Goal: Task Accomplishment & Management: Manage account settings

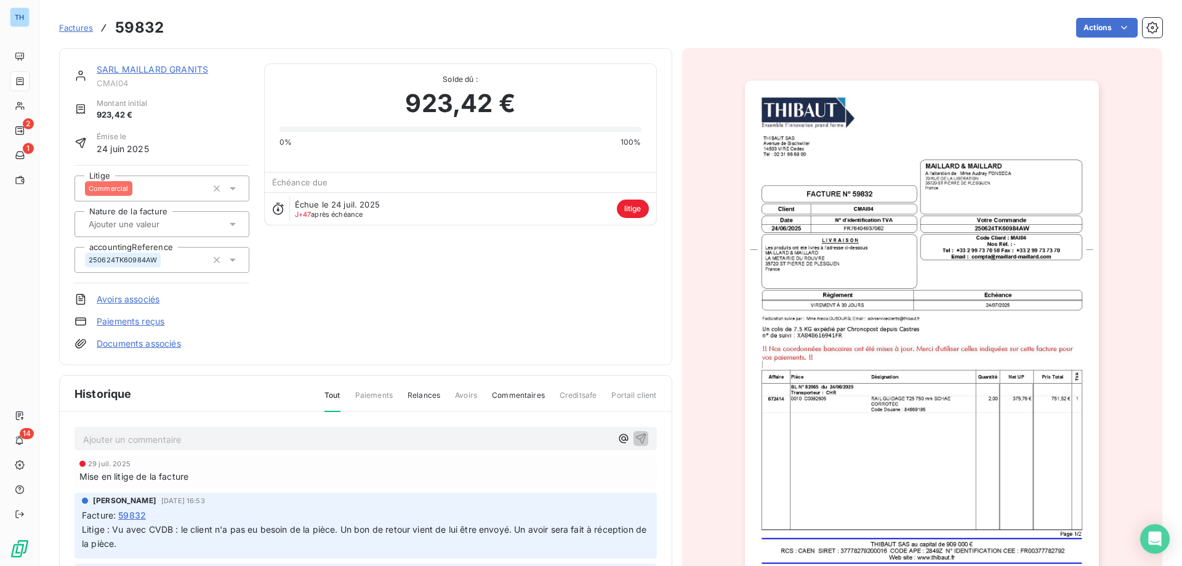
scroll to position [289, 0]
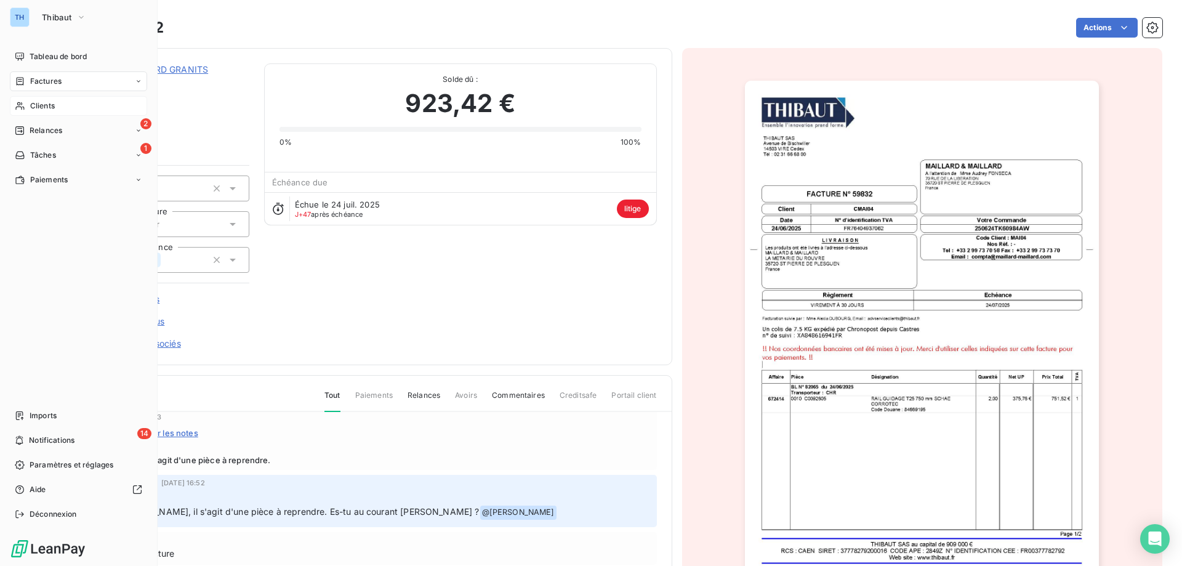
drag, startPoint x: 28, startPoint y: 105, endPoint x: 73, endPoint y: 103, distance: 45.0
click at [28, 105] on div "Clients" at bounding box center [78, 106] width 137 height 20
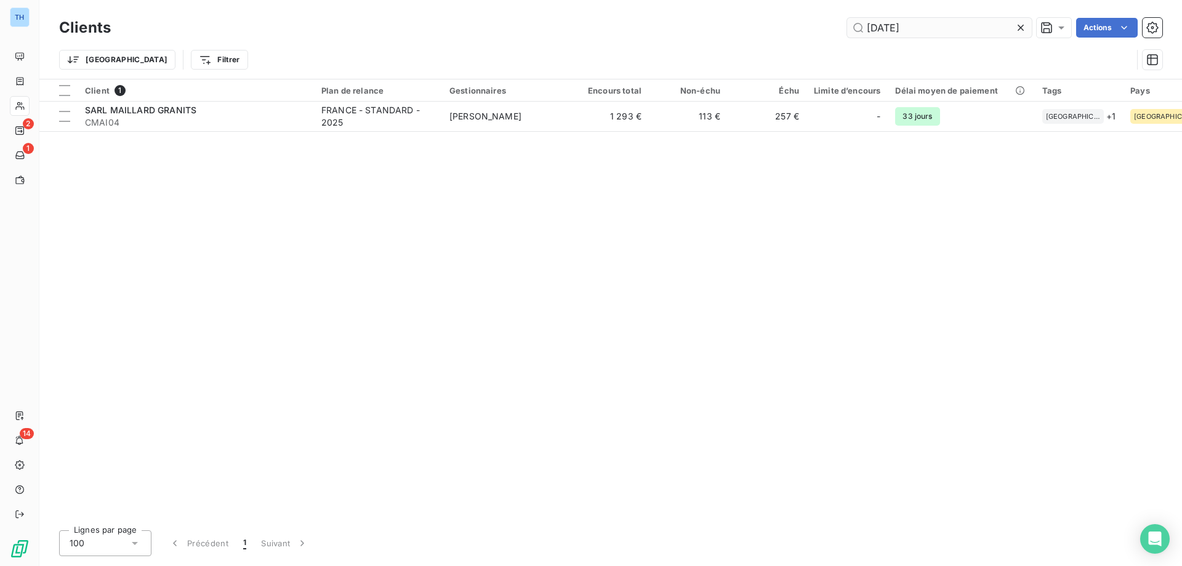
click at [916, 27] on input "[DATE]" at bounding box center [939, 28] width 185 height 20
type input "and37"
click at [182, 134] on div "Client 1 Plan de relance Gestionnaires Encours total Non-échu Échu Limite d’enc…" at bounding box center [610, 299] width 1142 height 441
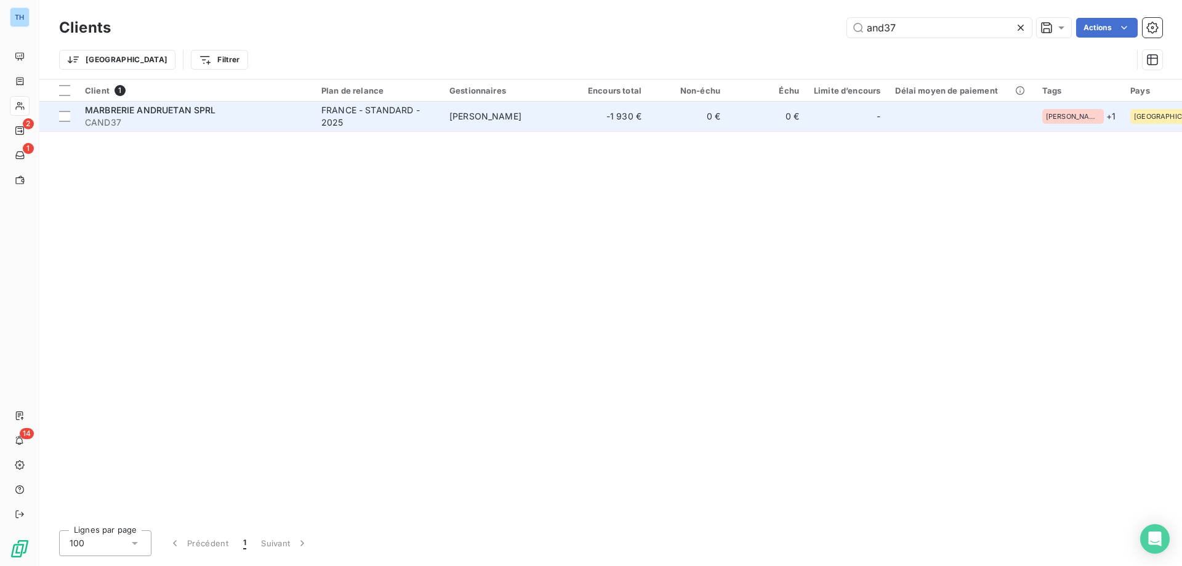
click at [192, 130] on table "Client 1 Plan de relance Gestionnaires Encours total Non-échu Échu Limite d’enc…" at bounding box center [870, 105] width 1663 height 52
click at [199, 123] on span "CAND37" at bounding box center [196, 122] width 222 height 12
